Goal: Information Seeking & Learning: Learn about a topic

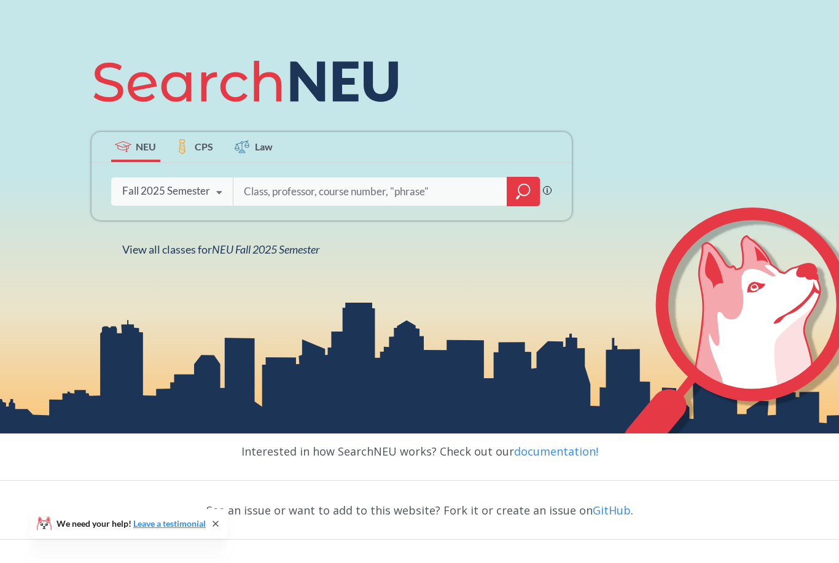
scroll to position [227, 0]
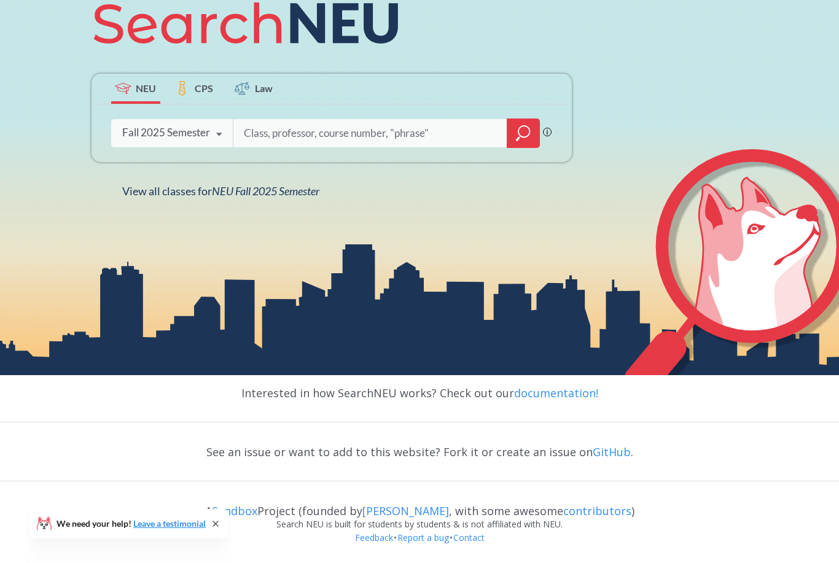
click at [263, 198] on span "NEU Fall 2025 Semester" at bounding box center [265, 191] width 107 height 14
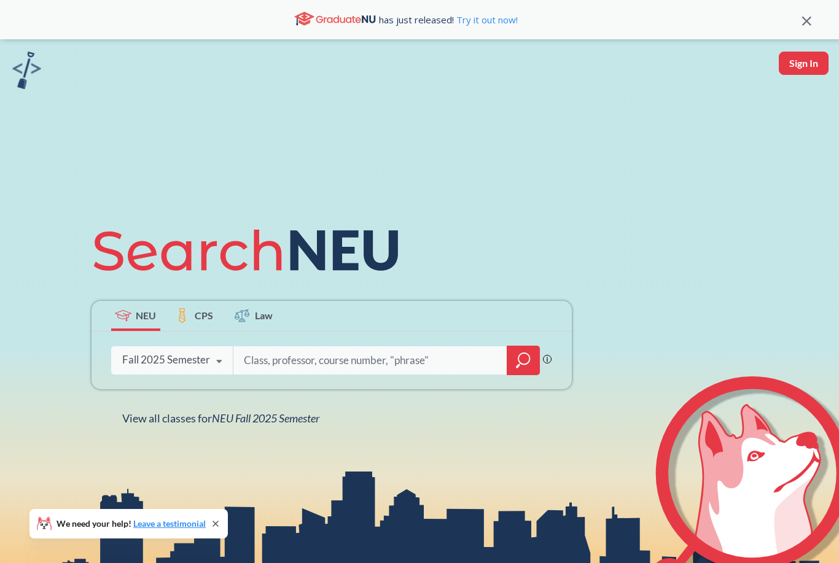
click at [404, 373] on input "search" at bounding box center [370, 361] width 255 height 26
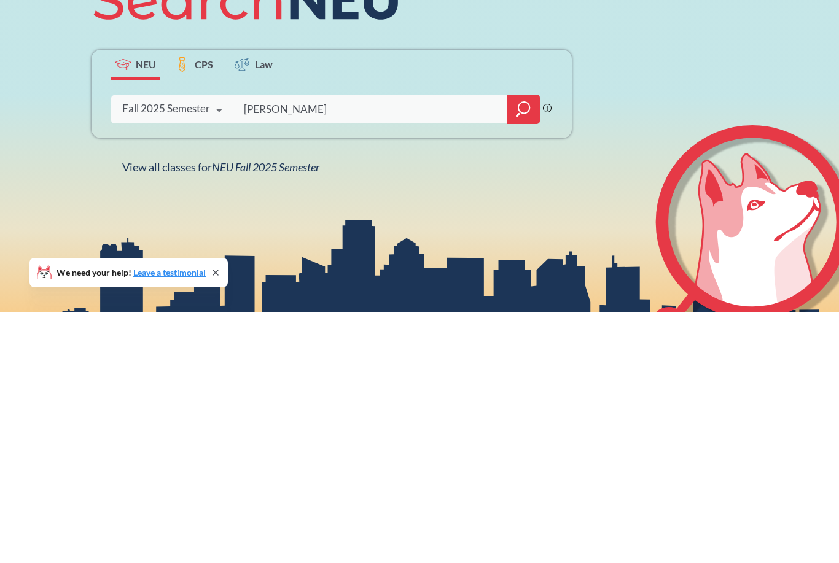
type input "[PERSON_NAME]"
click at [526, 352] on icon "magnifying glass" at bounding box center [523, 360] width 15 height 17
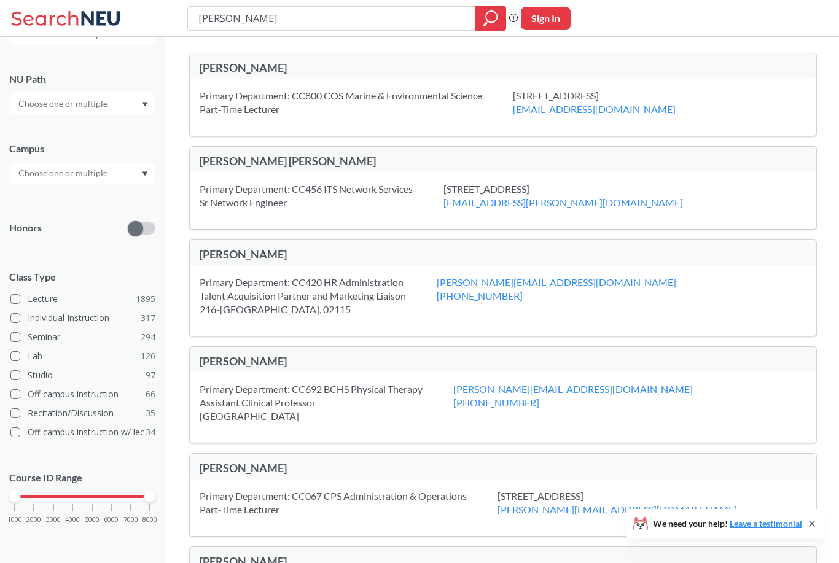
scroll to position [163, 0]
click at [350, 26] on input "[PERSON_NAME]" at bounding box center [332, 18] width 270 height 21
click at [340, 26] on input "[PERSON_NAME]" at bounding box center [332, 18] width 270 height 21
type input "S"
type input "Innovation"
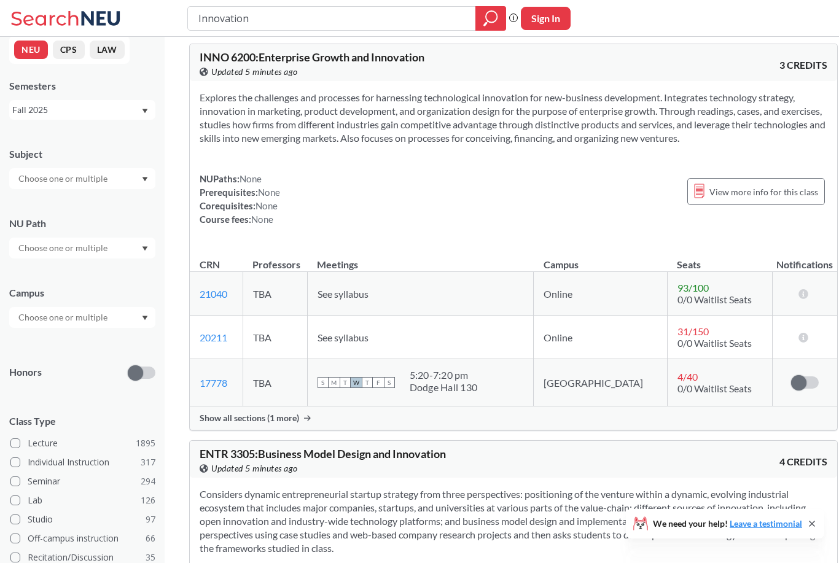
scroll to position [3363, 0]
click at [744, 179] on div "View more info for this class" at bounding box center [756, 192] width 138 height 27
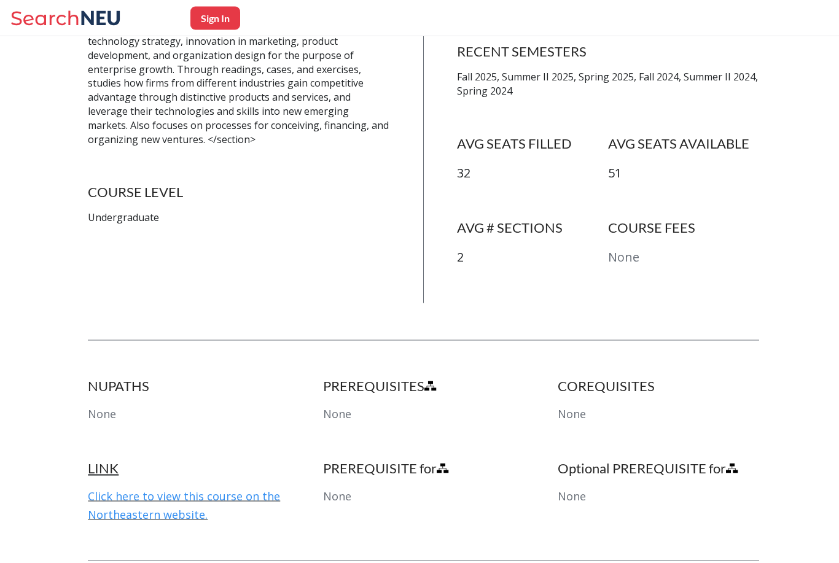
scroll to position [343, 0]
